Goal: Download file/media

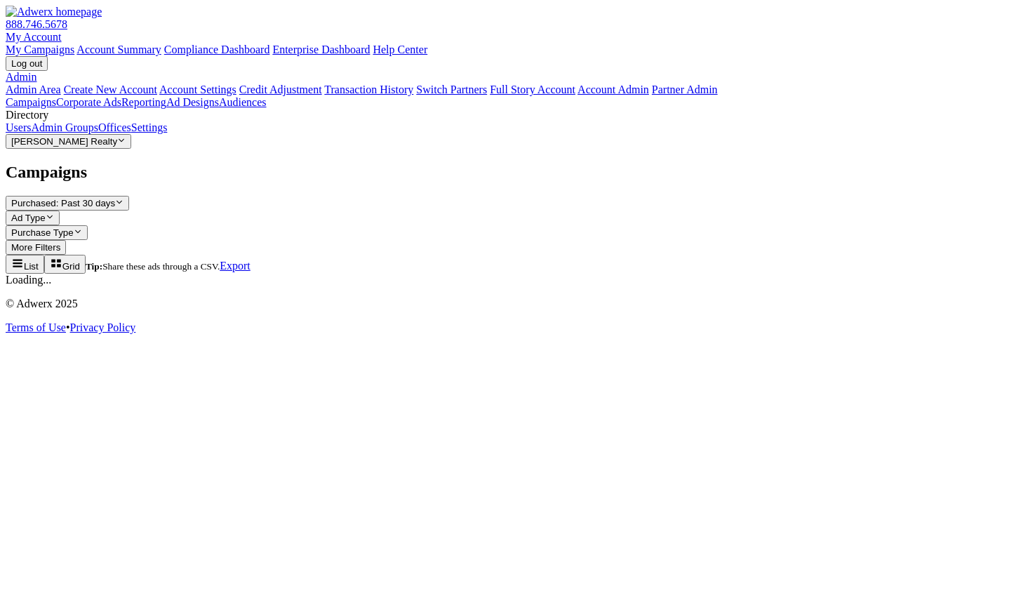
click at [127, 149] on button "[PERSON_NAME] Realty Reveal list of [PERSON_NAME] Realty" at bounding box center [69, 141] width 126 height 15
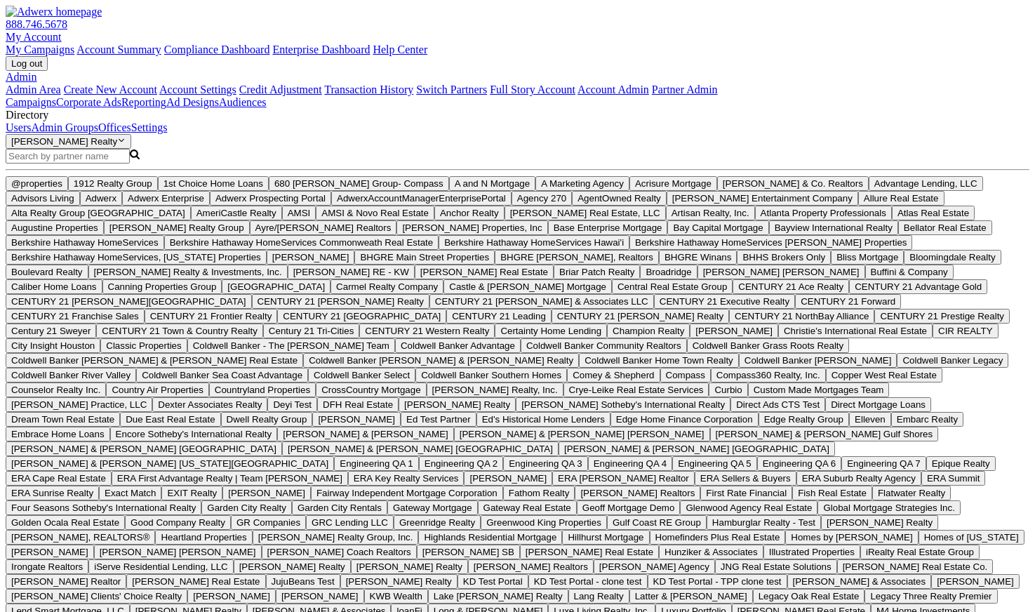
click at [123, 164] on input "Search Magnifying Glass" at bounding box center [68, 156] width 124 height 15
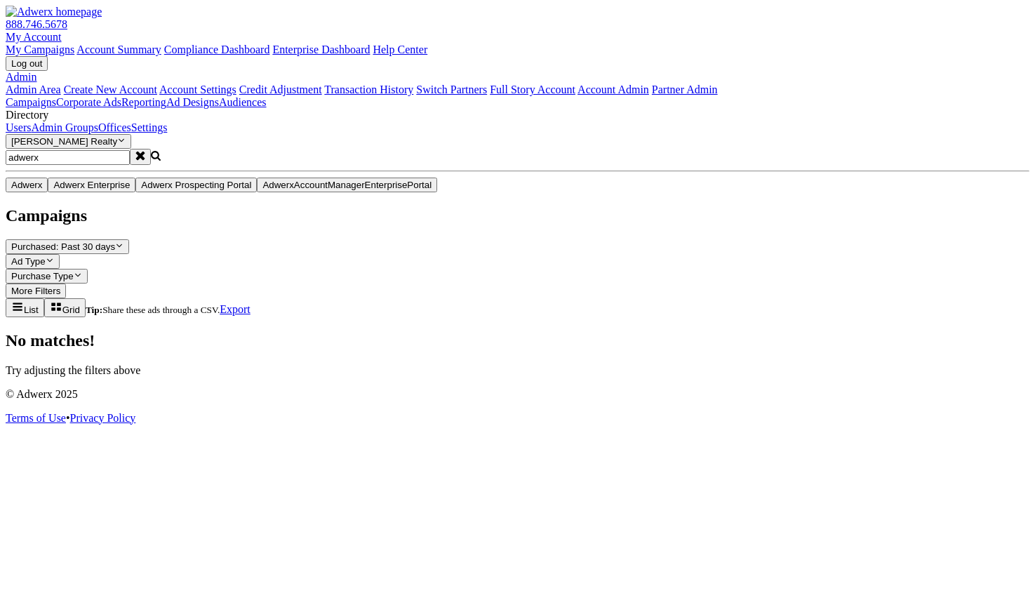
type input "adwerx"
click at [48, 192] on button "Adwerx" at bounding box center [27, 185] width 42 height 15
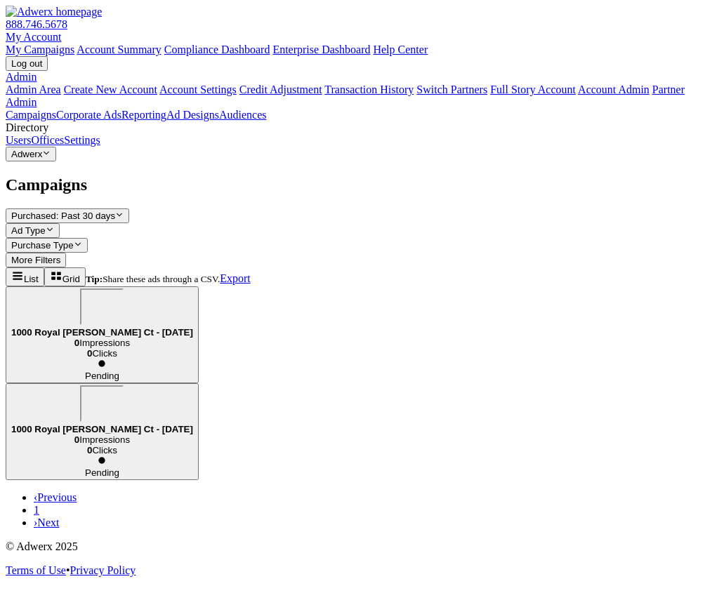
click at [274, 432] on div "Campaigns Purchased: Past 30 days Reveal list of Purchased: Past 30 days Ad Typ…" at bounding box center [356, 353] width 701 height 354
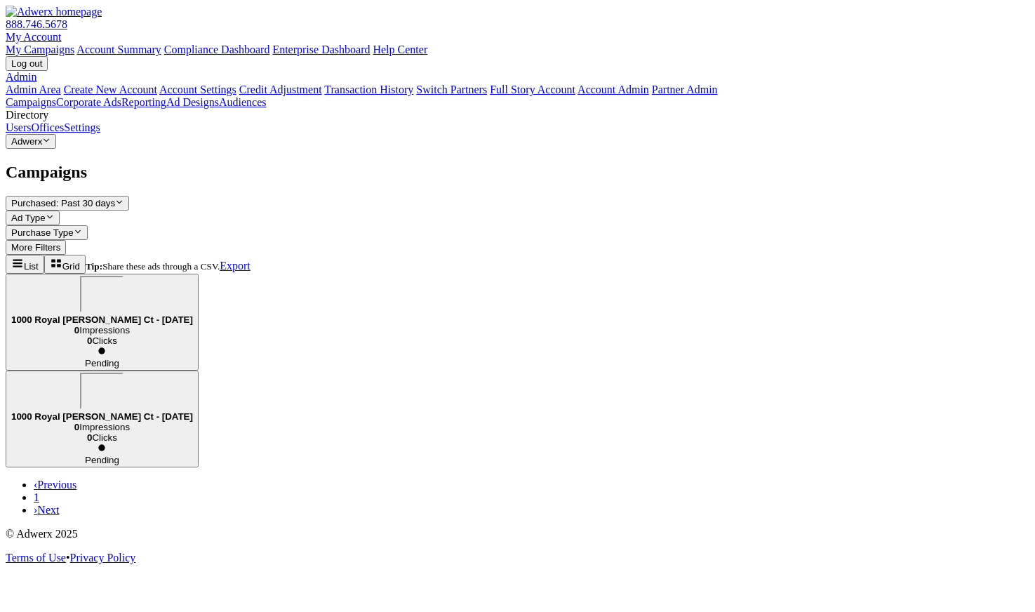
click at [193, 276] on div "1000 Royal [PERSON_NAME] Ct - [DATE]" at bounding box center [102, 300] width 182 height 49
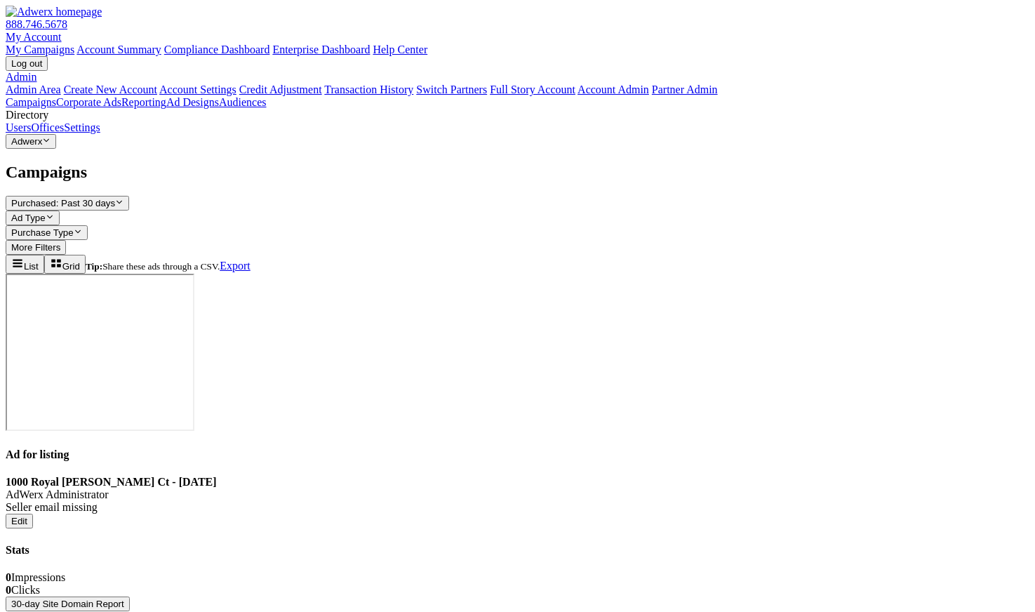
click at [130, 597] on button "30-day Site Domain Report" at bounding box center [68, 604] width 124 height 15
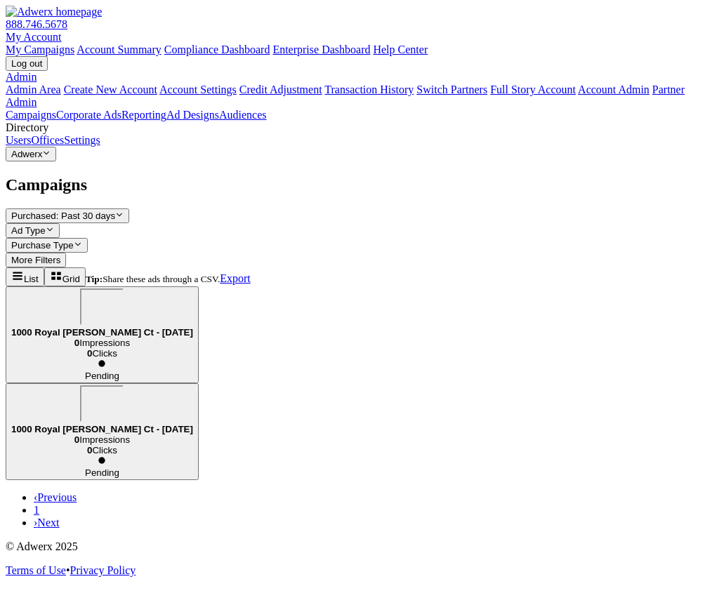
click at [193, 289] on div "1000 Royal [PERSON_NAME] Ct - [DATE]" at bounding box center [102, 313] width 182 height 49
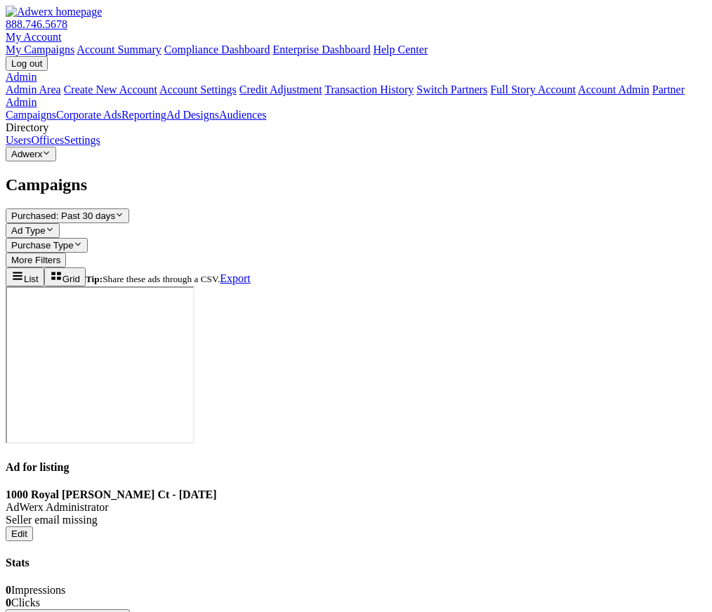
click at [130, 609] on button "30-day Site Domain Report" at bounding box center [68, 616] width 124 height 15
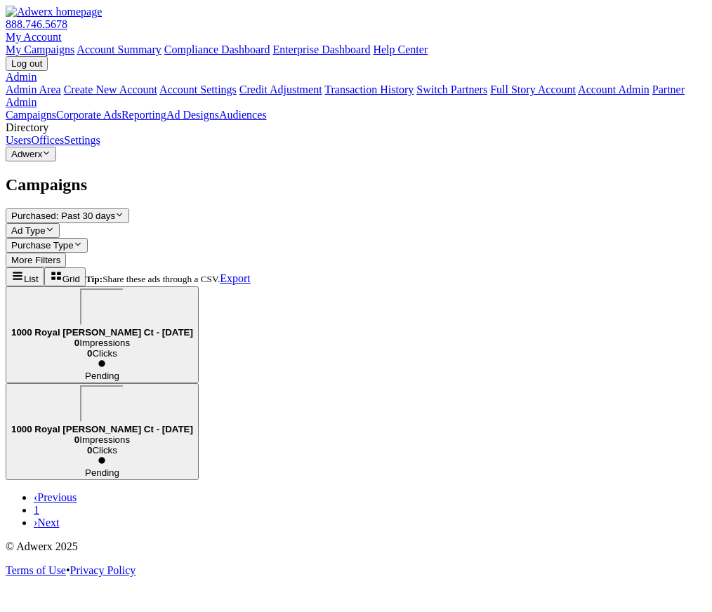
click at [193, 327] on b "1000 Royal [PERSON_NAME] Ct - [DATE]" at bounding box center [102, 332] width 182 height 11
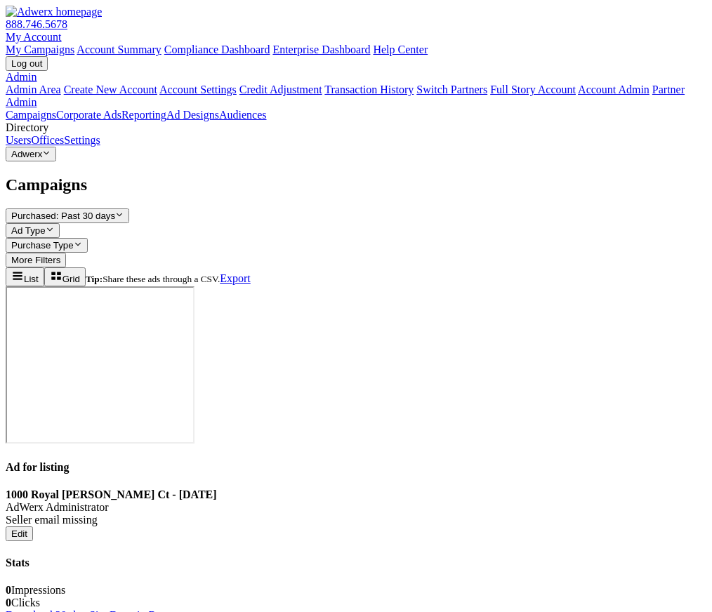
click at [179, 609] on link "Download 30-day Site Domain Report" at bounding box center [92, 615] width 173 height 12
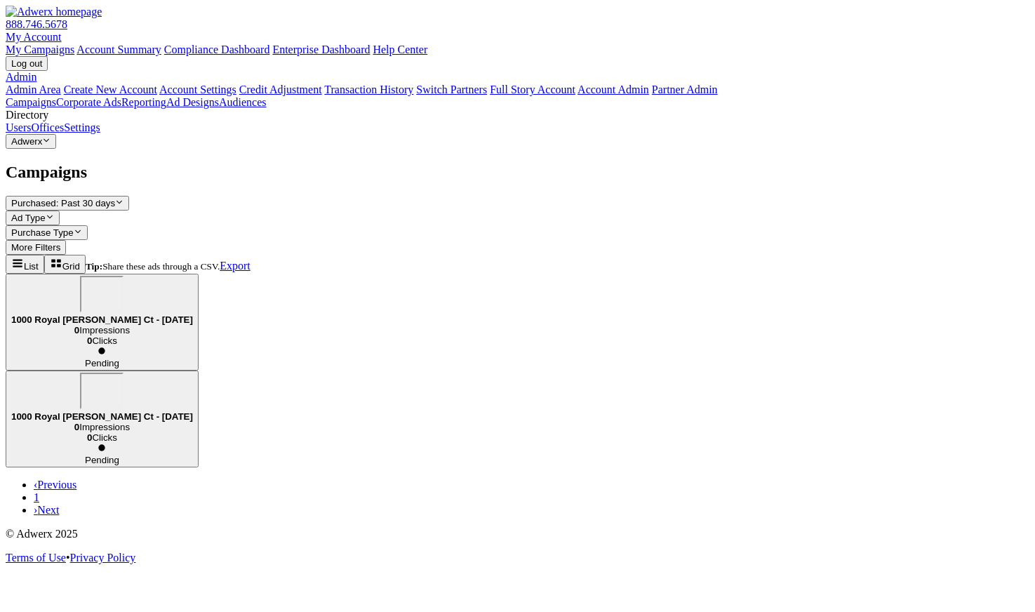
click at [193, 276] on div "1000 Royal [PERSON_NAME] Ct - [DATE]" at bounding box center [102, 300] width 182 height 49
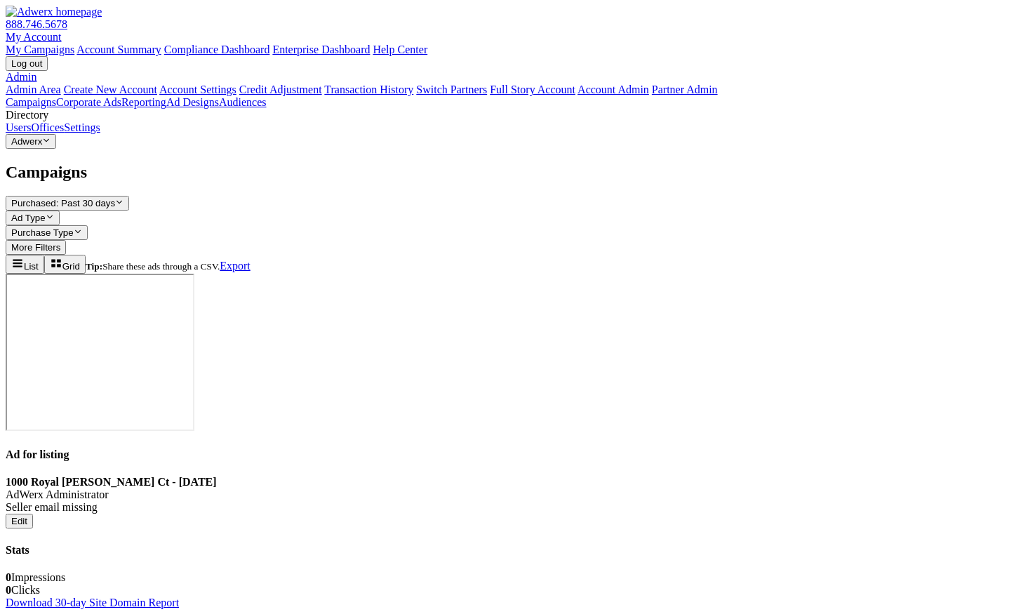
click at [179, 597] on link "Download 30-day Site Domain Report" at bounding box center [92, 603] width 173 height 12
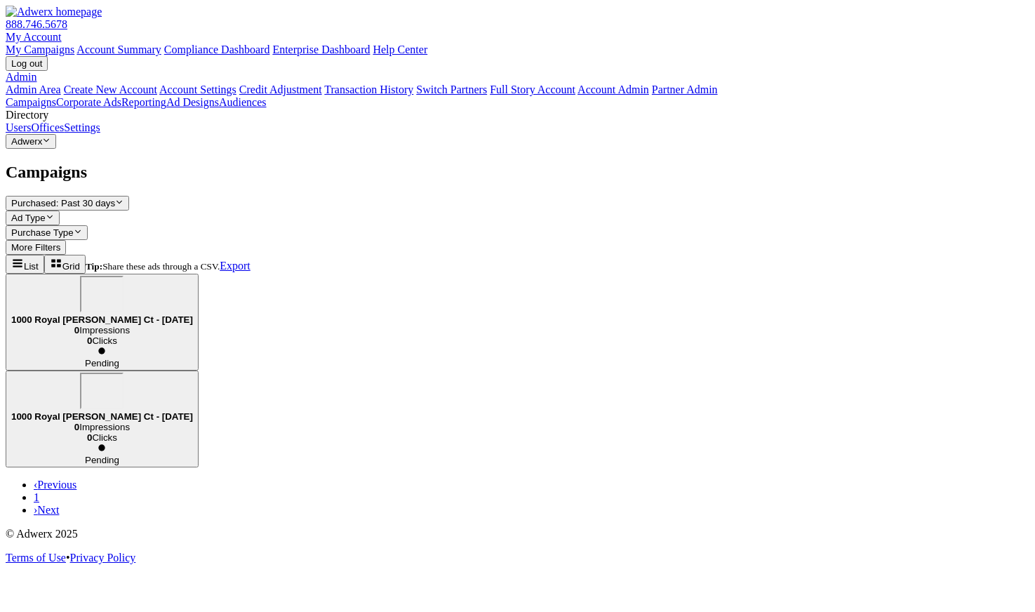
click at [193, 276] on div "1000 Royal [PERSON_NAME] Ct - [DATE]" at bounding box center [102, 300] width 182 height 49
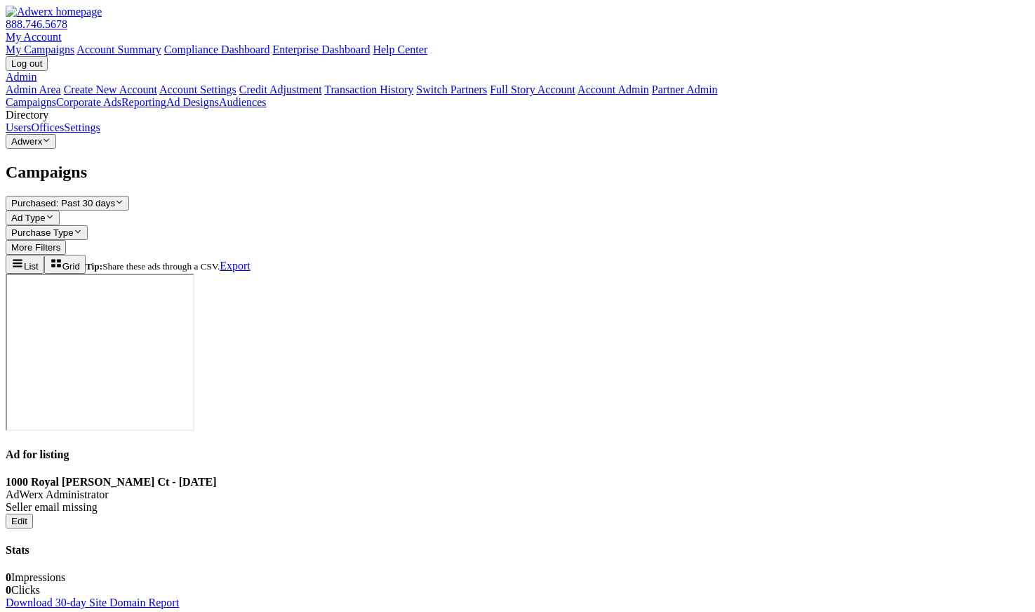
click at [179, 597] on link "Download 30-day Site Domain Report" at bounding box center [92, 603] width 173 height 12
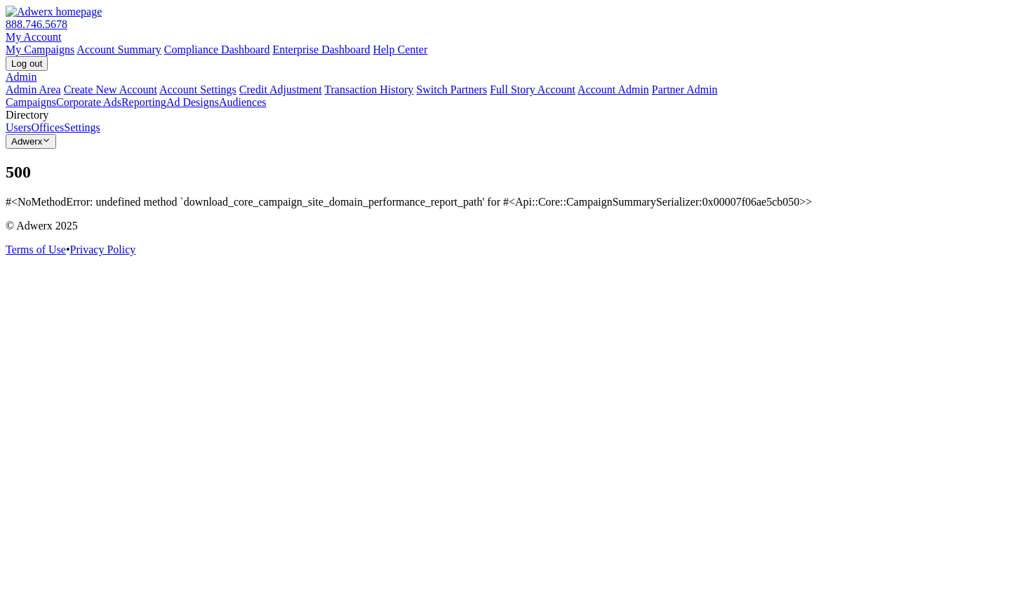
click at [546, 196] on p "#<NoMethodError: undefined method `download_core_campaign_site_domain_performan…" at bounding box center [518, 202] width 1024 height 13
copy p "download_core_campaign_site_domain_performance_report_path"
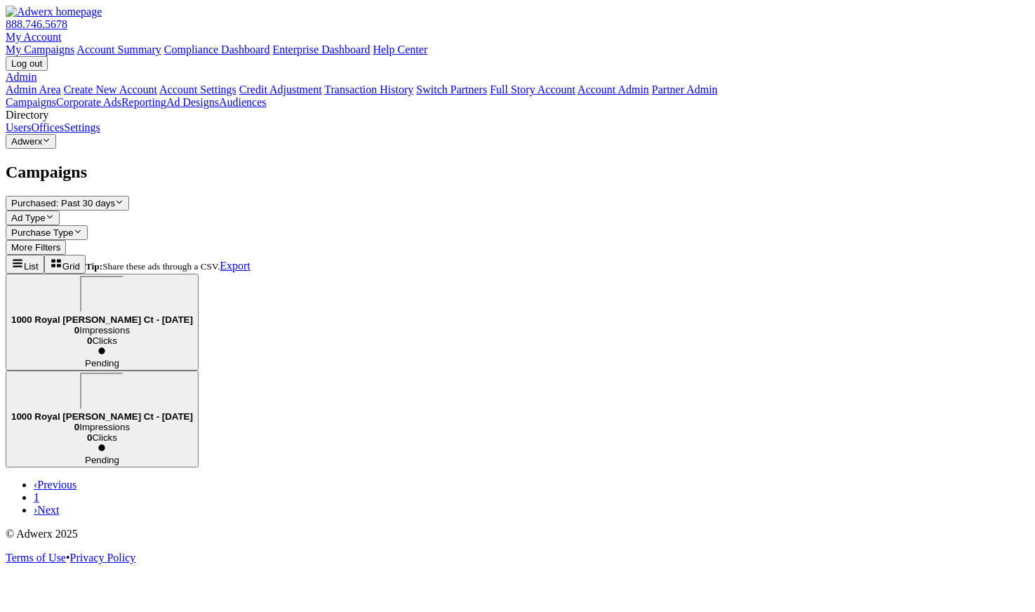
click at [193, 276] on div "1000 Royal [PERSON_NAME] Ct - [DATE]" at bounding box center [102, 300] width 182 height 49
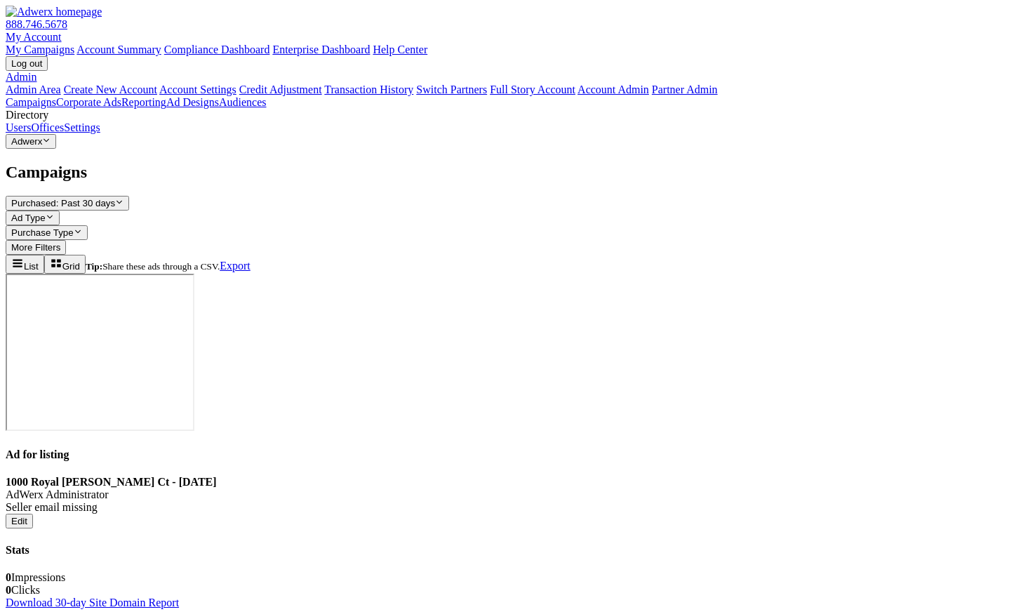
click at [179, 597] on link "Download 30-day Site Domain Report" at bounding box center [92, 603] width 173 height 12
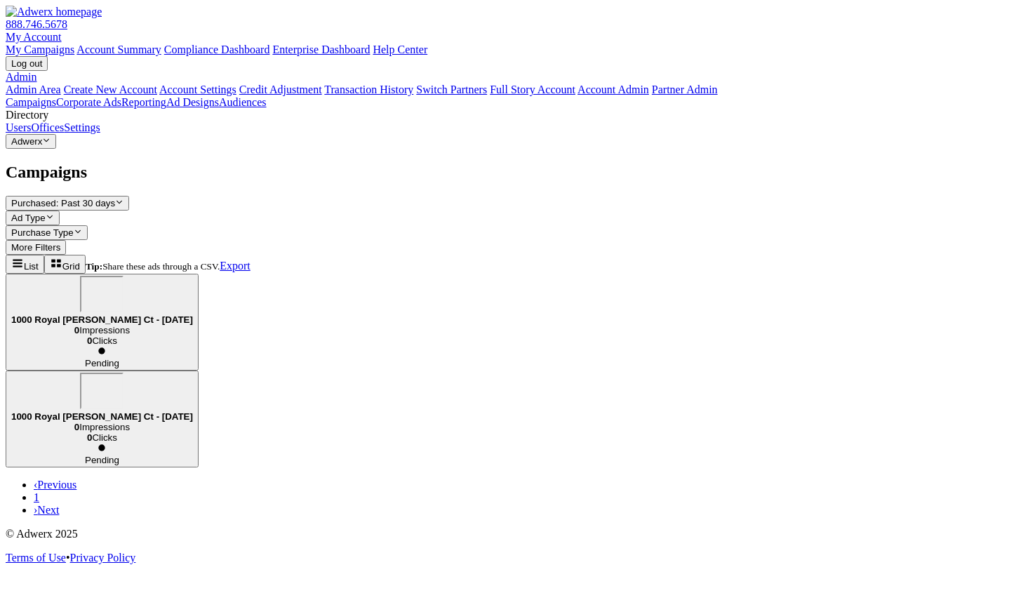
click at [193, 276] on div "1000 Royal [PERSON_NAME] Ct - [DATE]" at bounding box center [102, 300] width 182 height 49
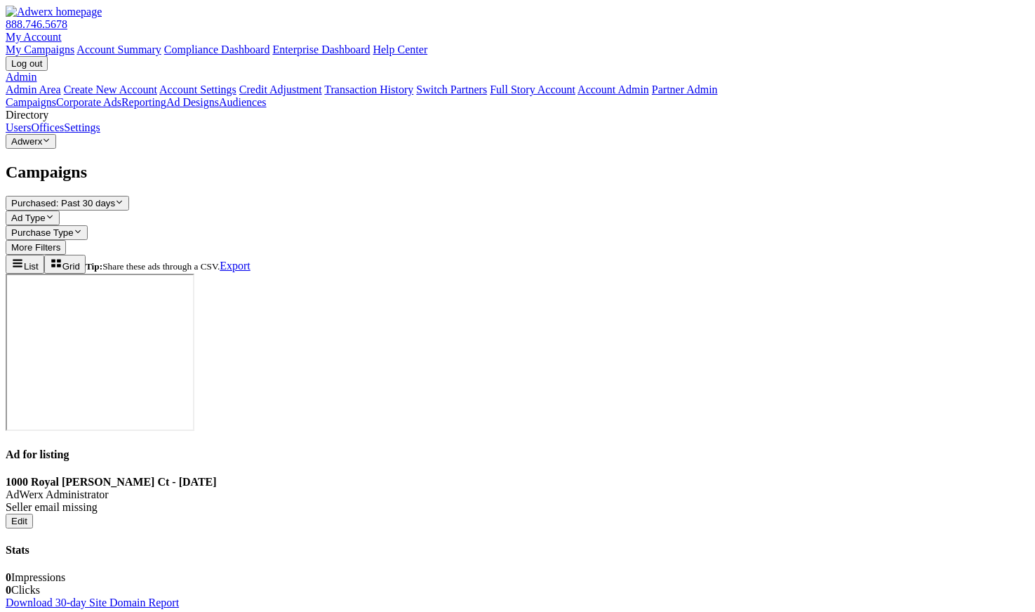
click at [179, 597] on link "Download 30-day Site Domain Report" at bounding box center [92, 603] width 173 height 12
click at [409, 255] on div "Show list of campaigns List Show grid of campaigns Grid Tip: Share these ads th…" at bounding box center [518, 264] width 1024 height 19
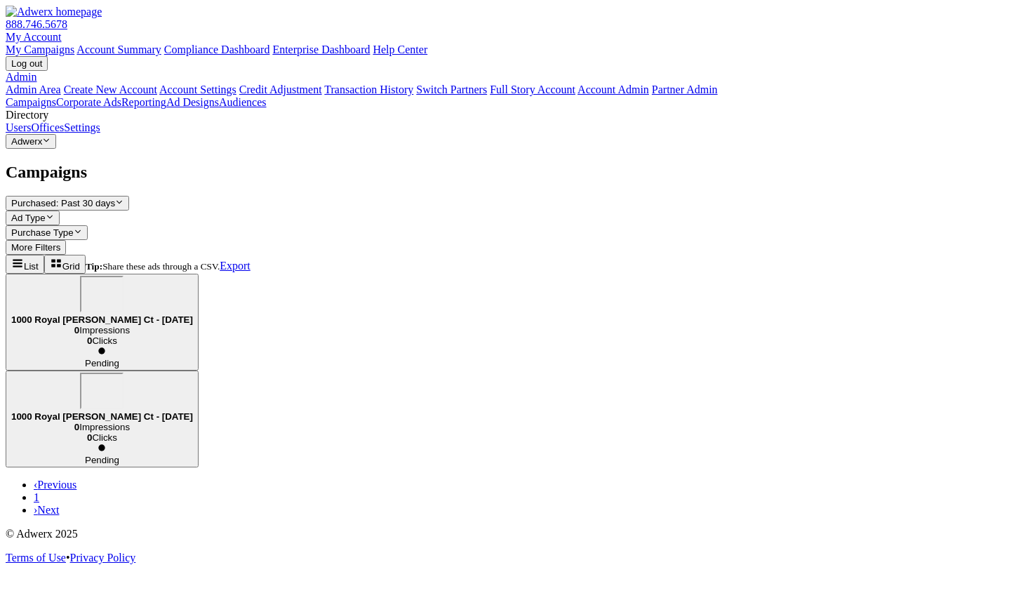
click at [193, 276] on div "1000 Royal [PERSON_NAME] Ct - [DATE]" at bounding box center [102, 300] width 182 height 49
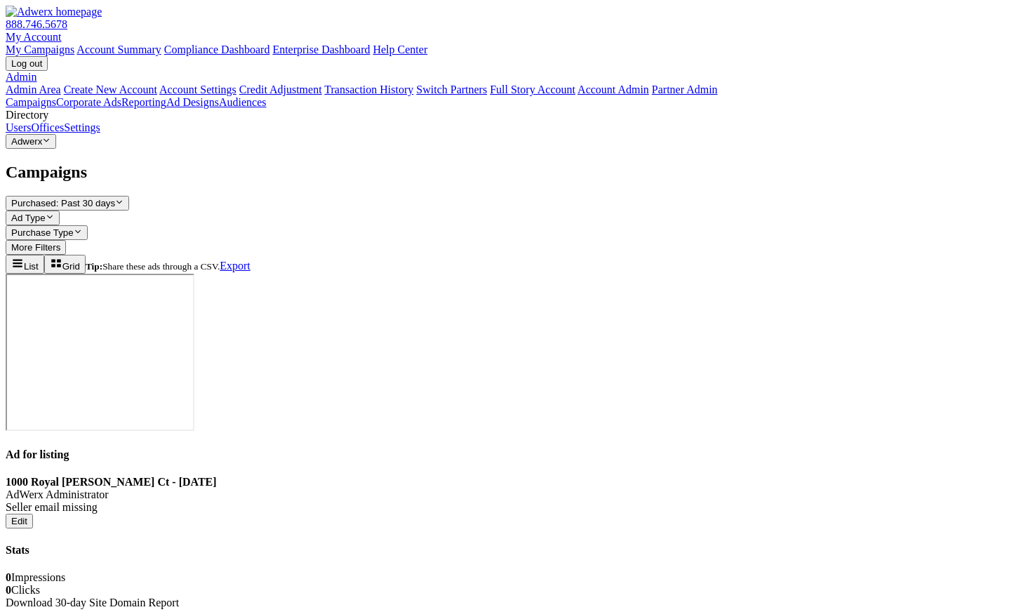
click at [179, 597] on link "Download 30-day Site Domain Report" at bounding box center [92, 603] width 173 height 12
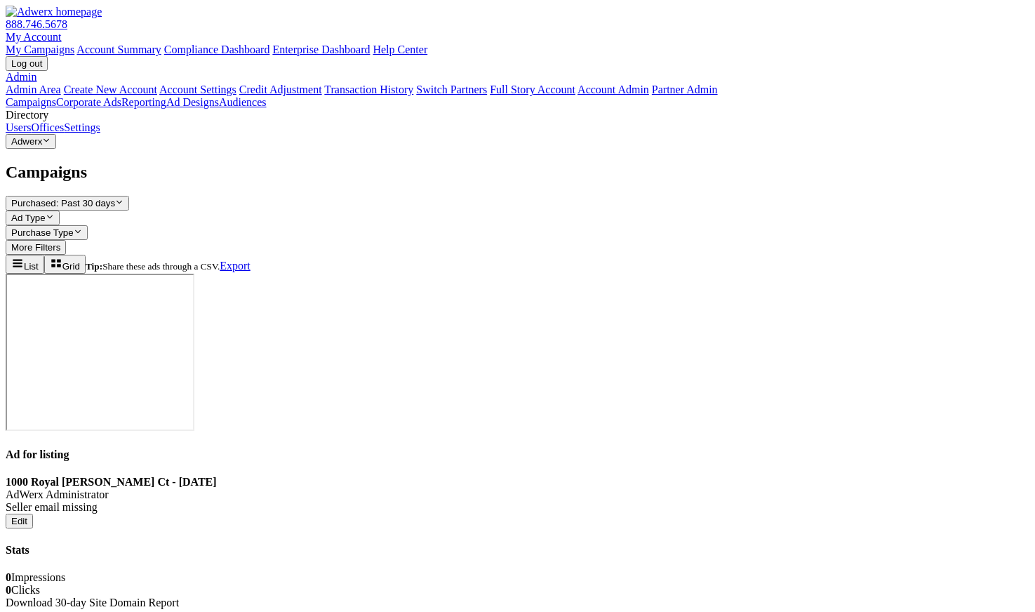
click at [545, 544] on div "Stats 0 Impressions 0 Clicks Download 30-day Site Domain Report" at bounding box center [518, 576] width 1024 height 65
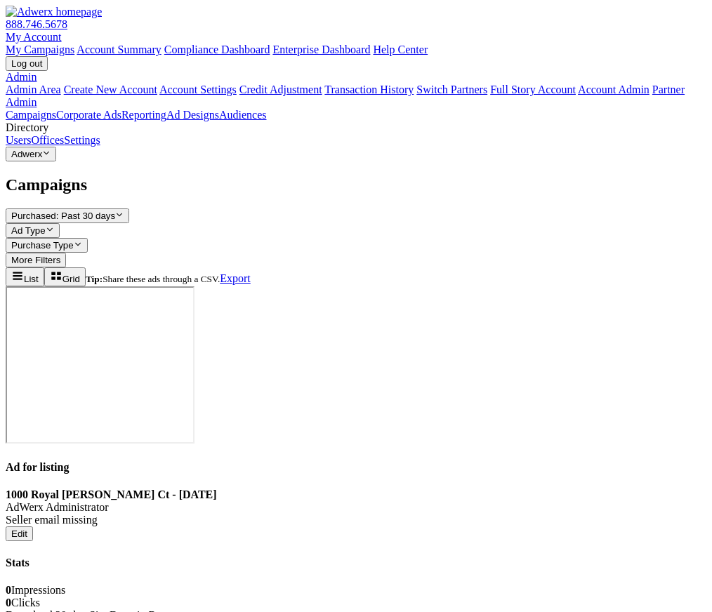
click at [179, 609] on link "Download 30-day Site Domain Report" at bounding box center [92, 615] width 173 height 12
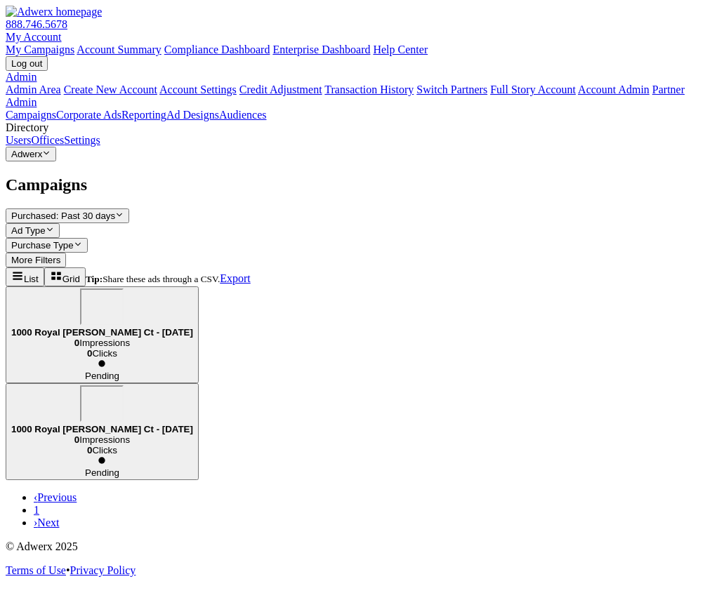
click at [193, 289] on div "1000 Royal [PERSON_NAME] Ct - [DATE]" at bounding box center [102, 313] width 182 height 49
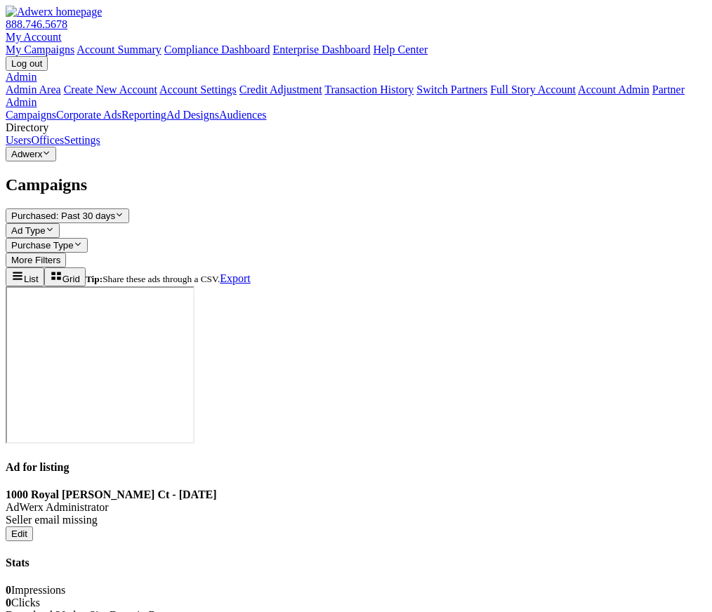
click at [179, 609] on link "Download 30-day Site Domain Report" at bounding box center [92, 615] width 173 height 12
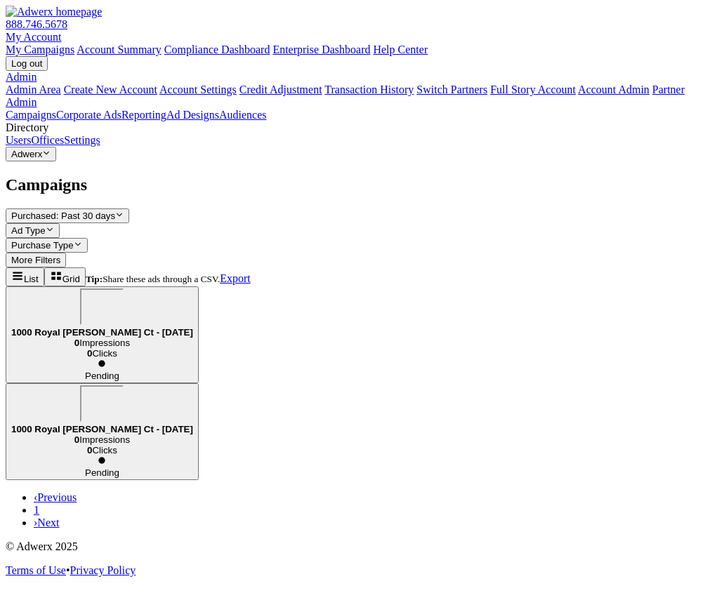
click at [193, 327] on b "1000 Royal [PERSON_NAME] Ct - [DATE]" at bounding box center [102, 332] width 182 height 11
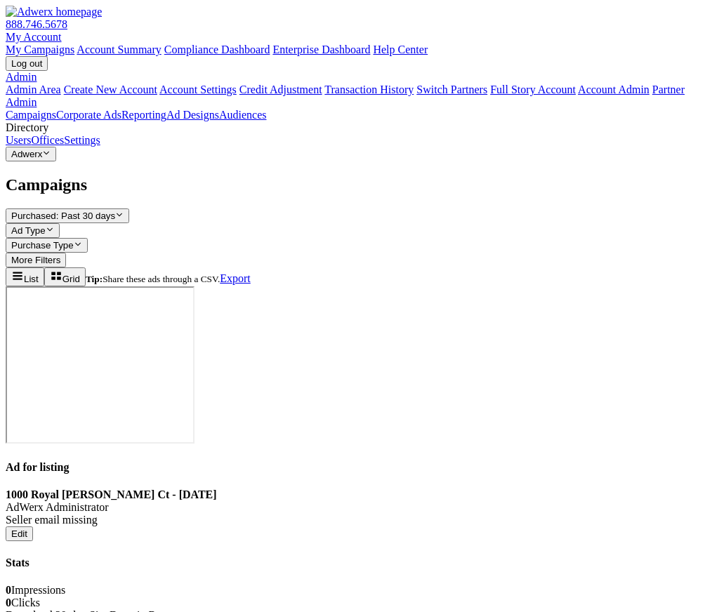
click at [179, 609] on link "Download 30-day Site Domain Report" at bounding box center [92, 615] width 173 height 12
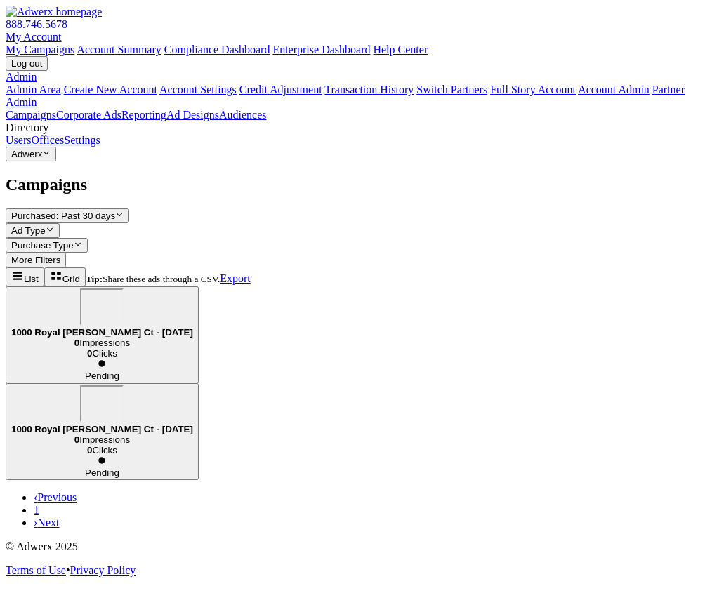
click at [193, 327] on b "1000 Royal [PERSON_NAME] Ct - [DATE]" at bounding box center [102, 332] width 182 height 11
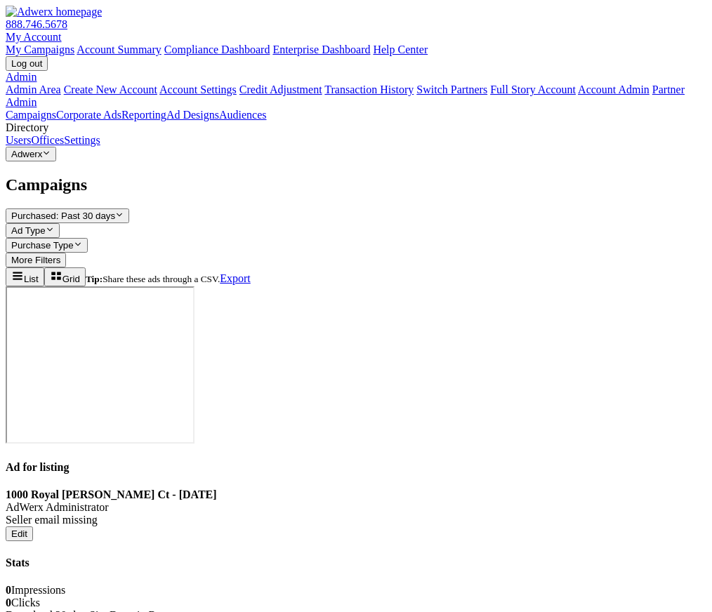
click at [179, 609] on link "Download 30-day Site Domain Report" at bounding box center [92, 615] width 173 height 12
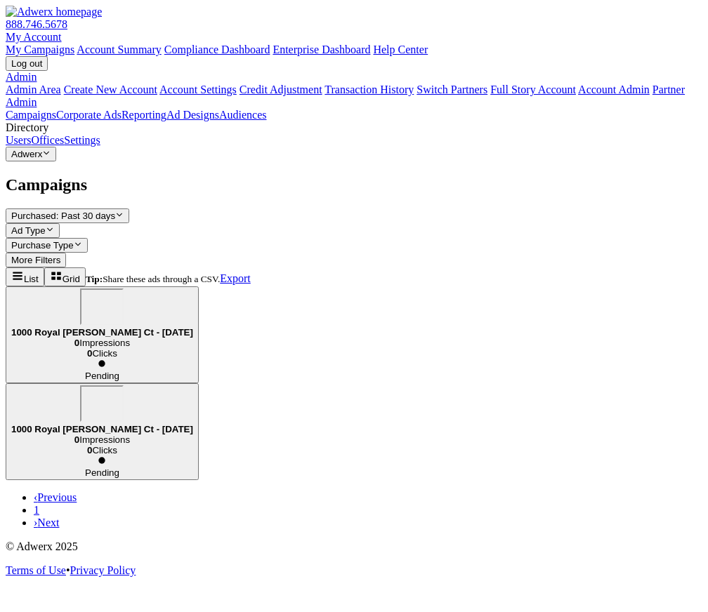
click at [193, 289] on div "1000 Royal [PERSON_NAME] Ct - [DATE]" at bounding box center [102, 313] width 182 height 49
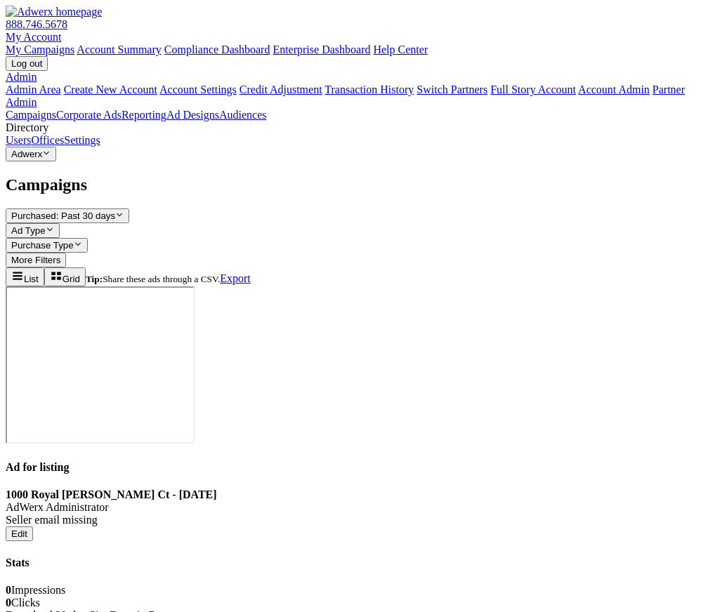
click at [179, 609] on link "Download 30-day Site Domain Report" at bounding box center [92, 615] width 173 height 12
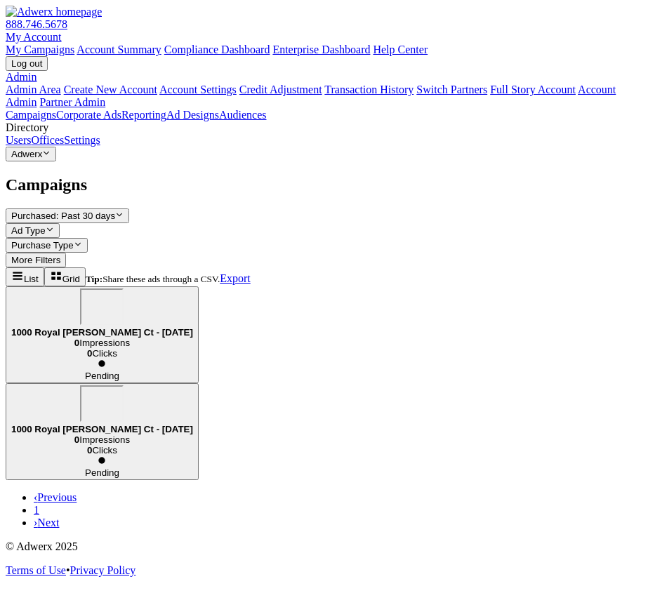
click at [193, 327] on b "1000 Royal [PERSON_NAME] Ct - [DATE]" at bounding box center [102, 332] width 182 height 11
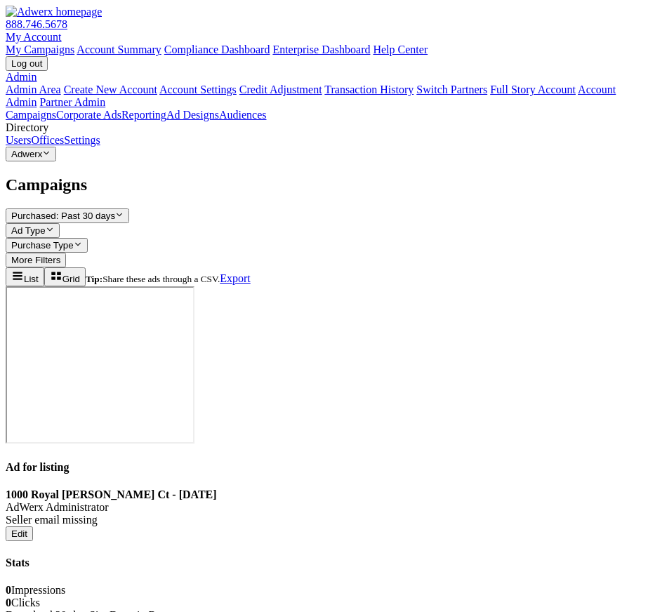
click at [179, 609] on link "Download 30-day Site Domain Report" at bounding box center [92, 615] width 173 height 12
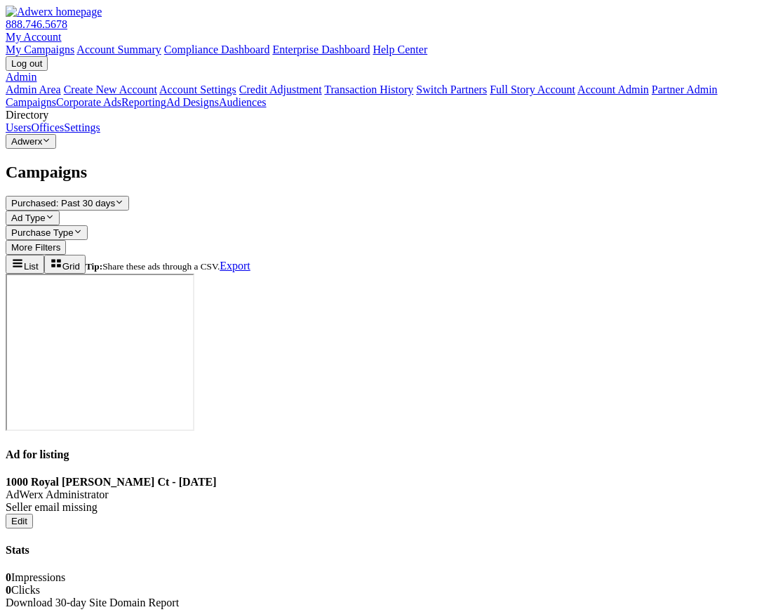
click at [179, 597] on link "Download 30-day Site Domain Report" at bounding box center [92, 603] width 173 height 12
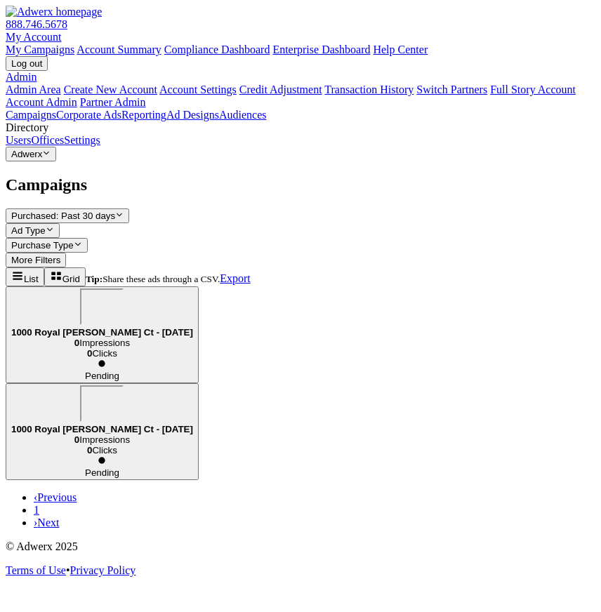
click at [193, 289] on div "1000 Royal [PERSON_NAME] Ct - [DATE]" at bounding box center [102, 313] width 182 height 49
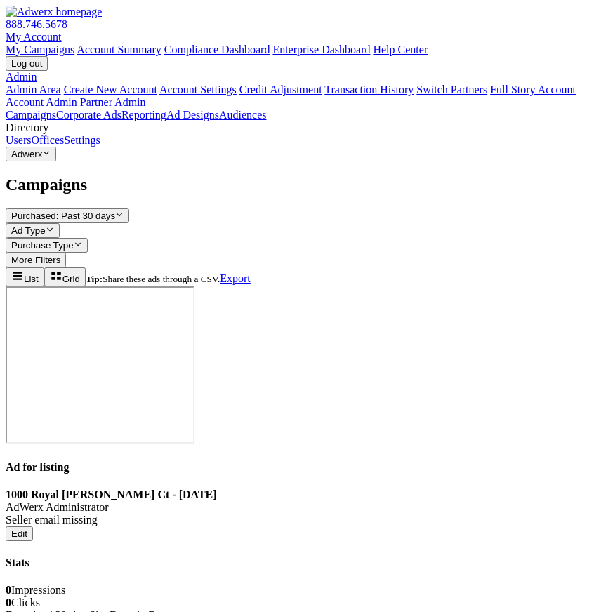
click at [179, 609] on link "Download 30-day Site Domain Report" at bounding box center [92, 615] width 173 height 12
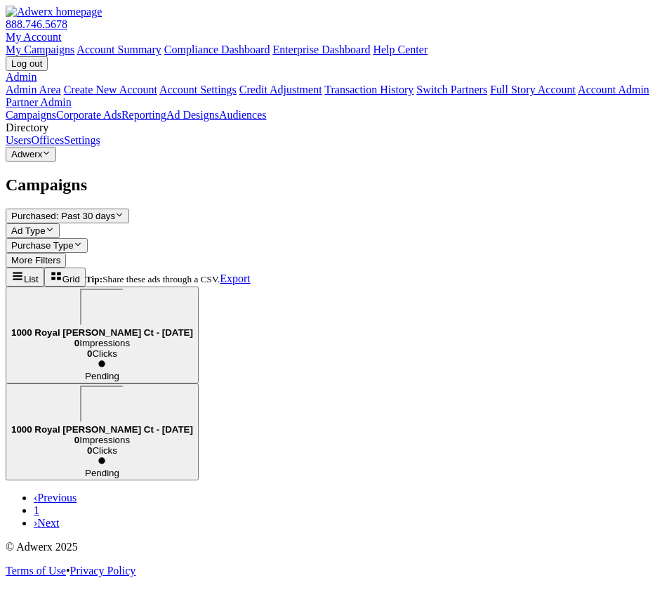
click at [193, 289] on div "1000 Royal [PERSON_NAME] Ct - [DATE]" at bounding box center [102, 313] width 182 height 49
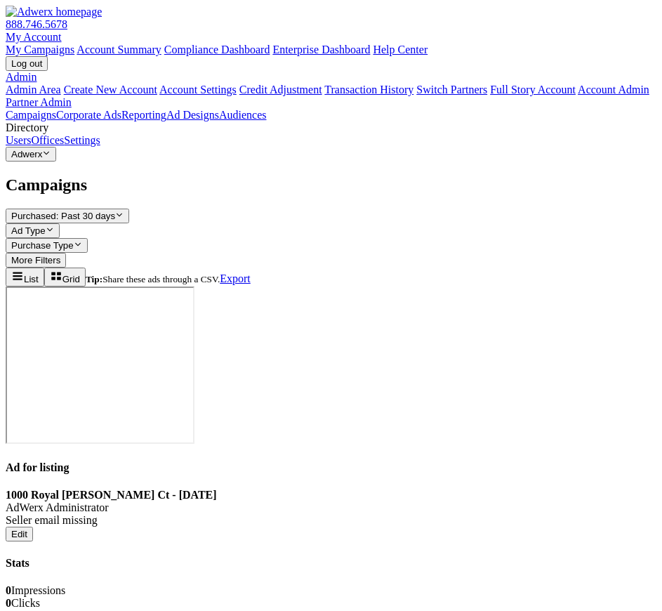
click at [179, 609] on link "Download 30-day Site Domain Report" at bounding box center [92, 615] width 173 height 12
